Goal: Information Seeking & Learning: Learn about a topic

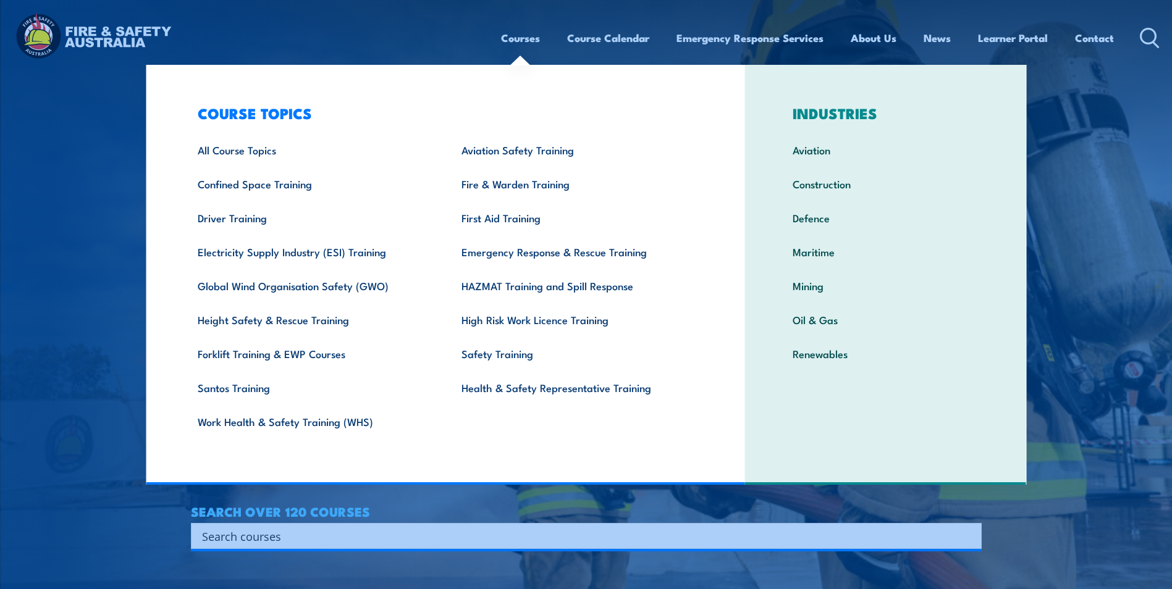
click at [511, 320] on link "High Risk Work Licence Training" at bounding box center [574, 320] width 264 height 34
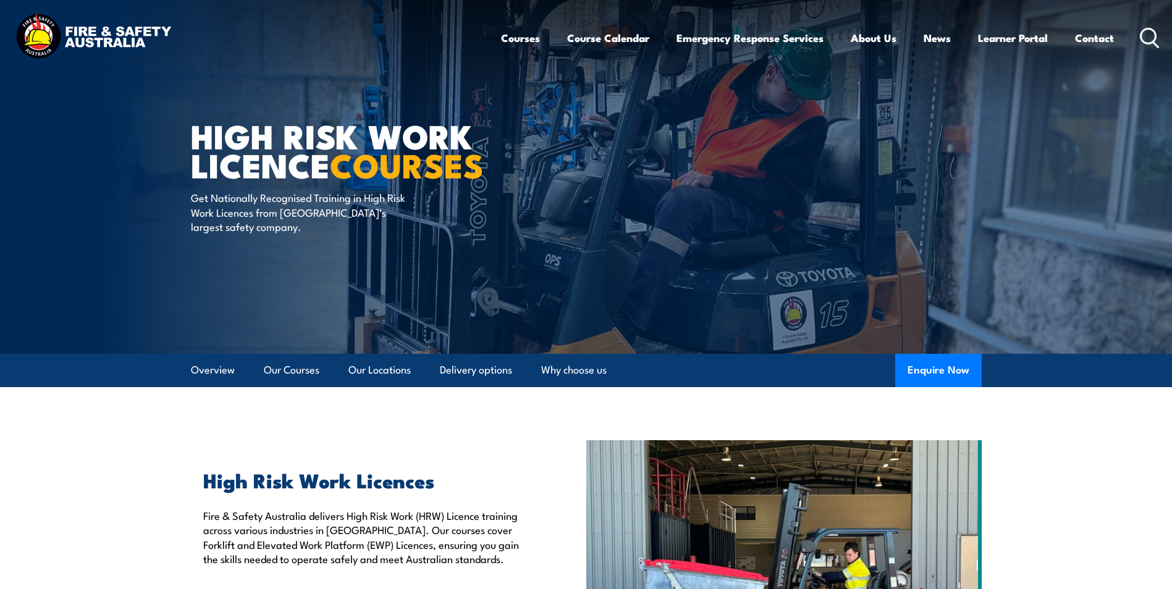
click at [285, 367] on link "Our Courses" at bounding box center [292, 370] width 56 height 33
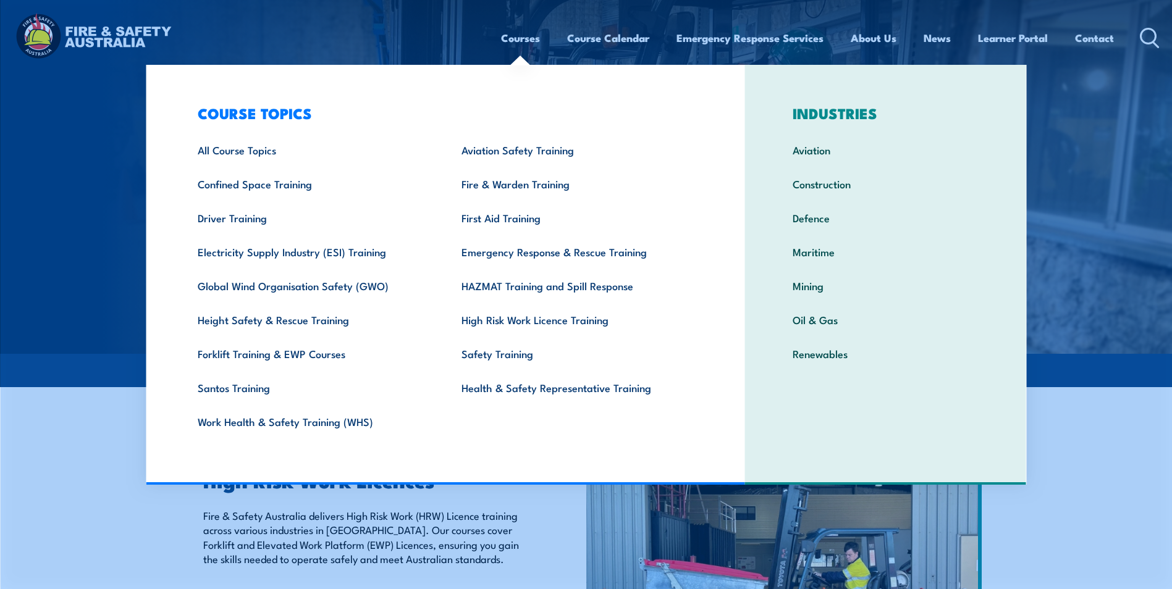
click at [270, 151] on link "All Course Topics" at bounding box center [311, 150] width 264 height 34
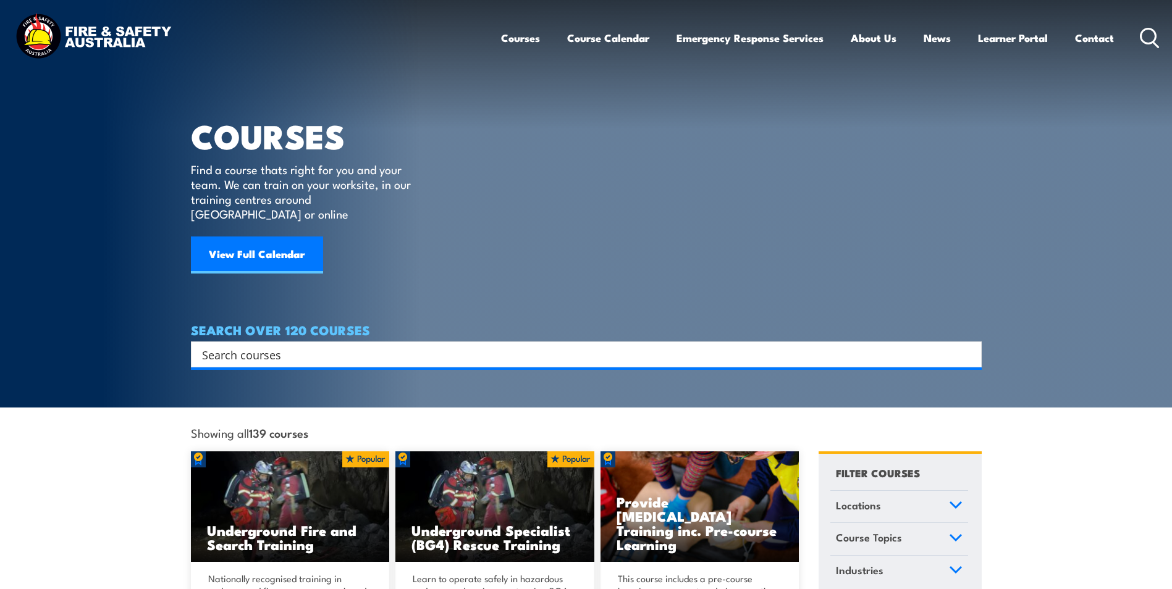
click at [232, 345] on input "Search input" at bounding box center [578, 354] width 752 height 19
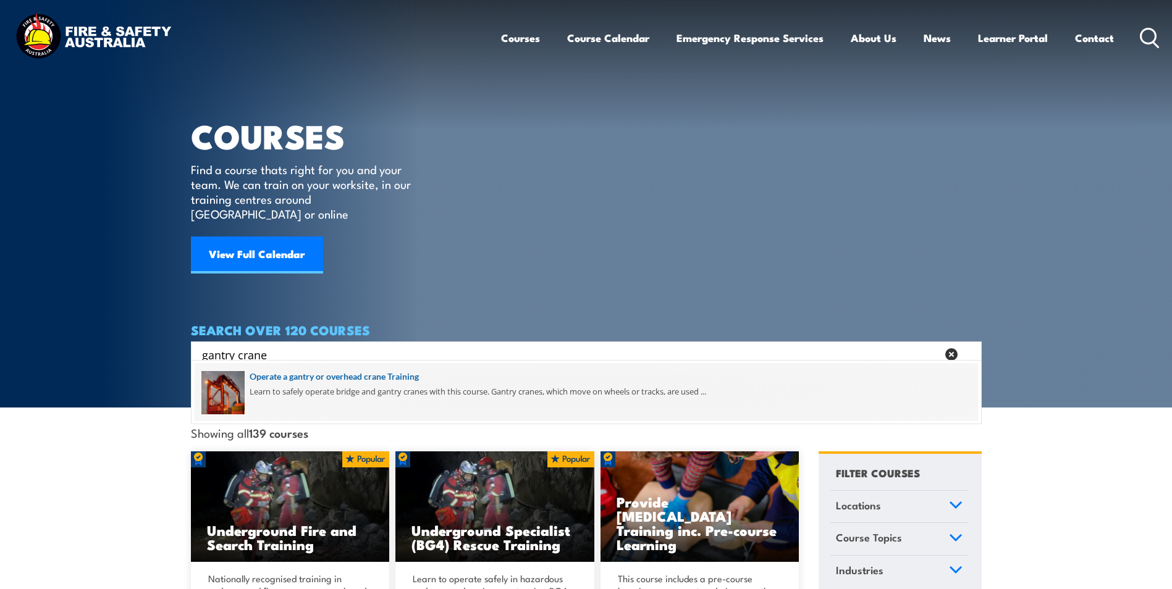
type input "gantry crane"
click at [327, 376] on span at bounding box center [586, 392] width 783 height 58
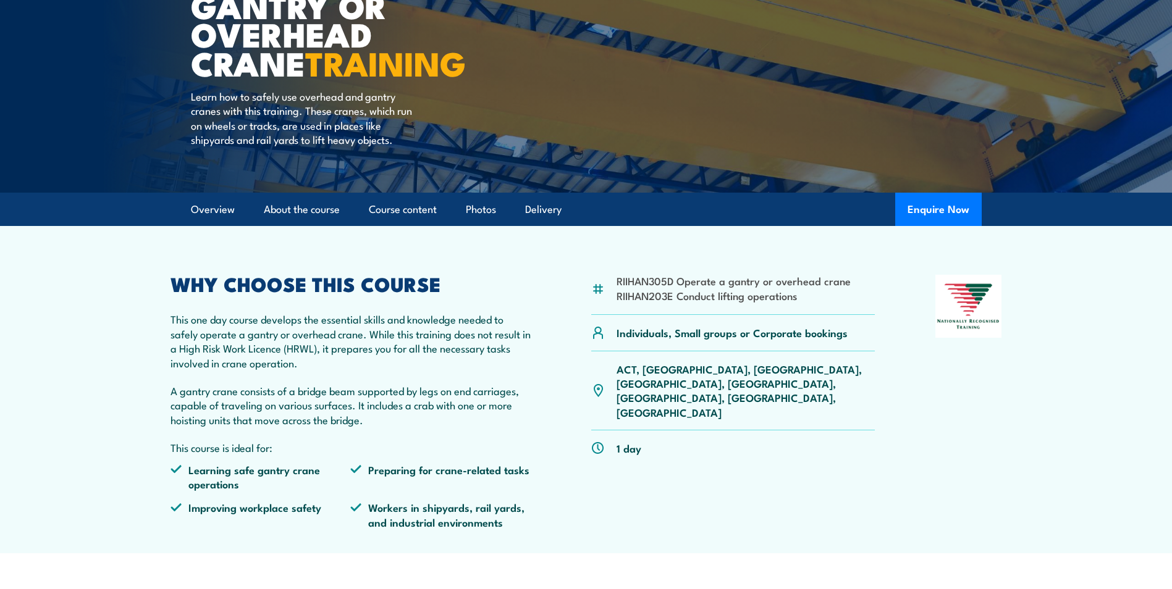
scroll to position [185, 0]
